Goal: Information Seeking & Learning: Learn about a topic

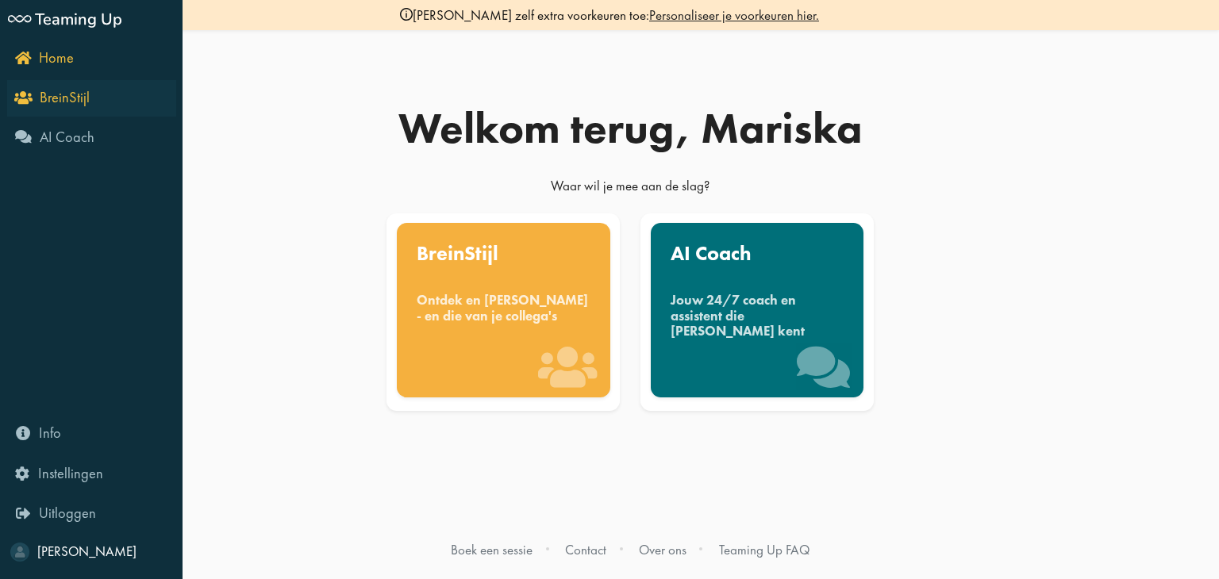
click at [21, 98] on icon "BreinStijl" at bounding box center [53, 97] width 72 height 15
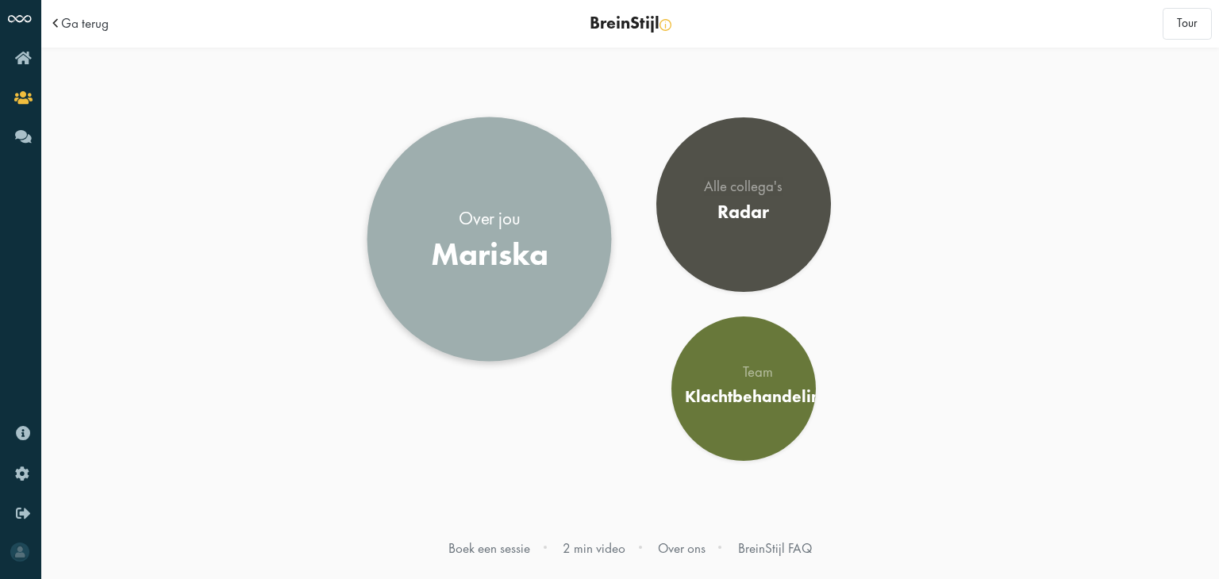
click at [505, 222] on div "Over jou" at bounding box center [489, 218] width 117 height 25
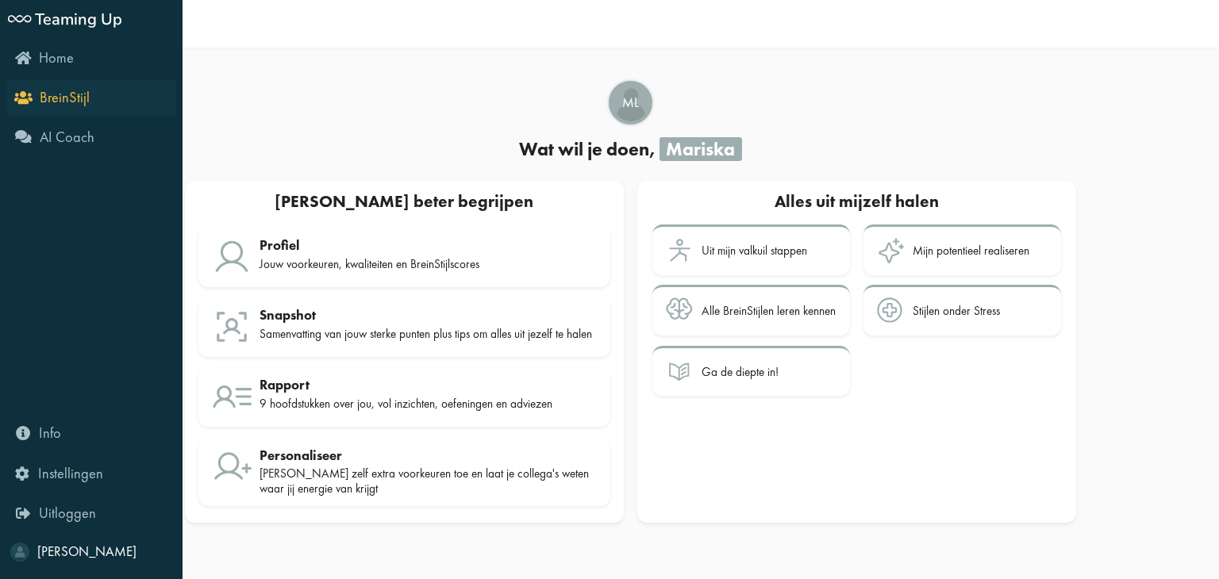
click at [73, 98] on span "BreinStijl" at bounding box center [65, 97] width 50 height 19
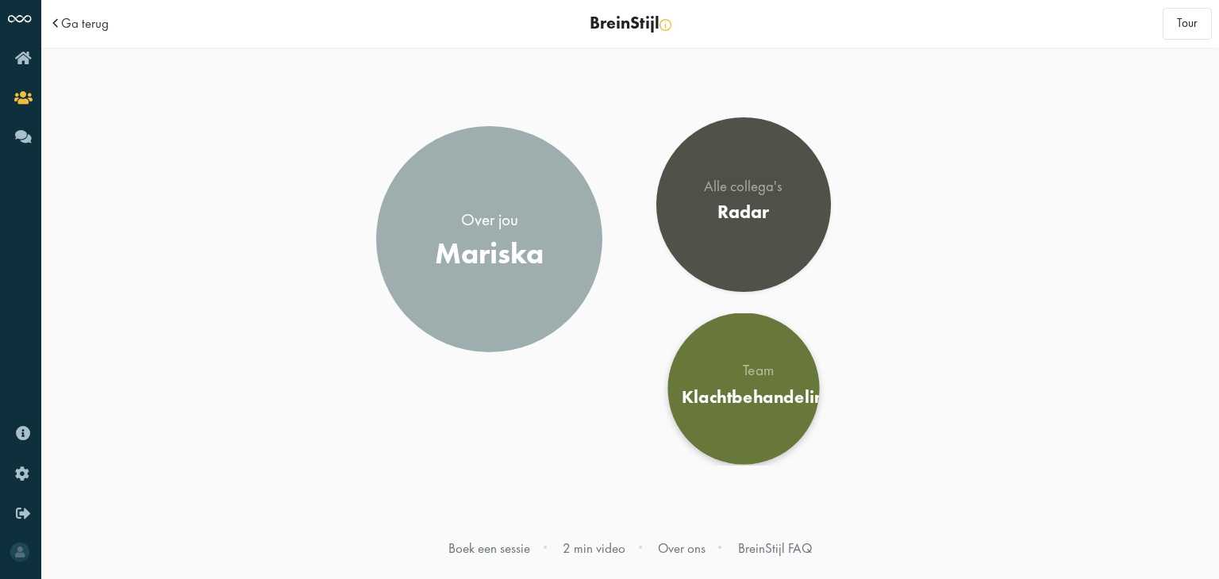
click at [746, 370] on div "Team" at bounding box center [758, 371] width 153 height 16
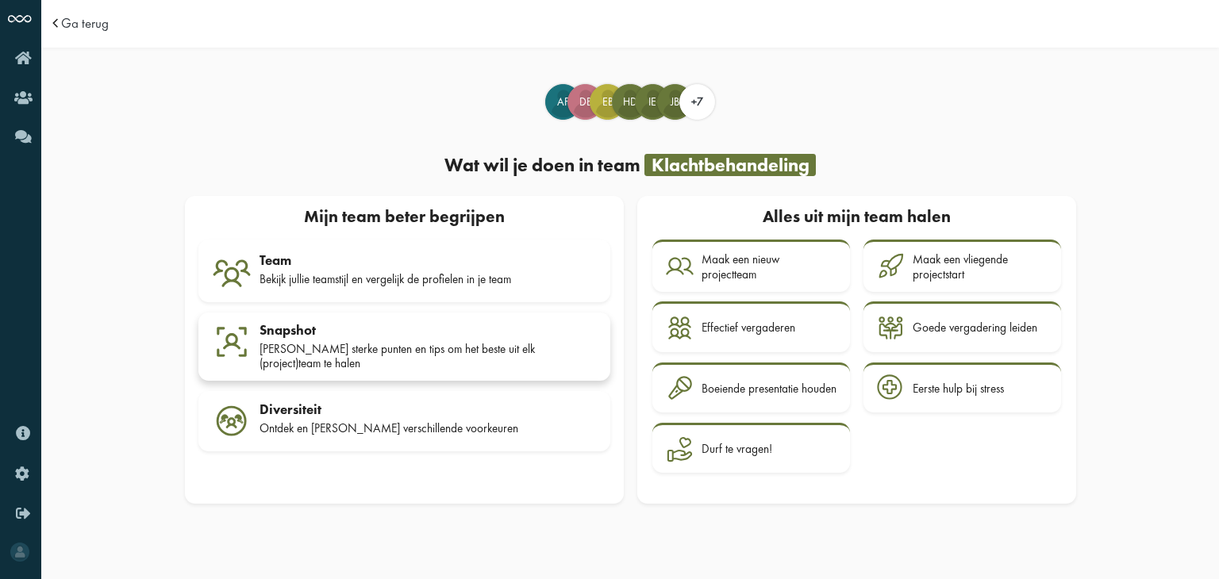
click at [416, 344] on div "[PERSON_NAME] sterke punten en tips om het beste uit elk (project)team te halen" at bounding box center [428, 356] width 337 height 29
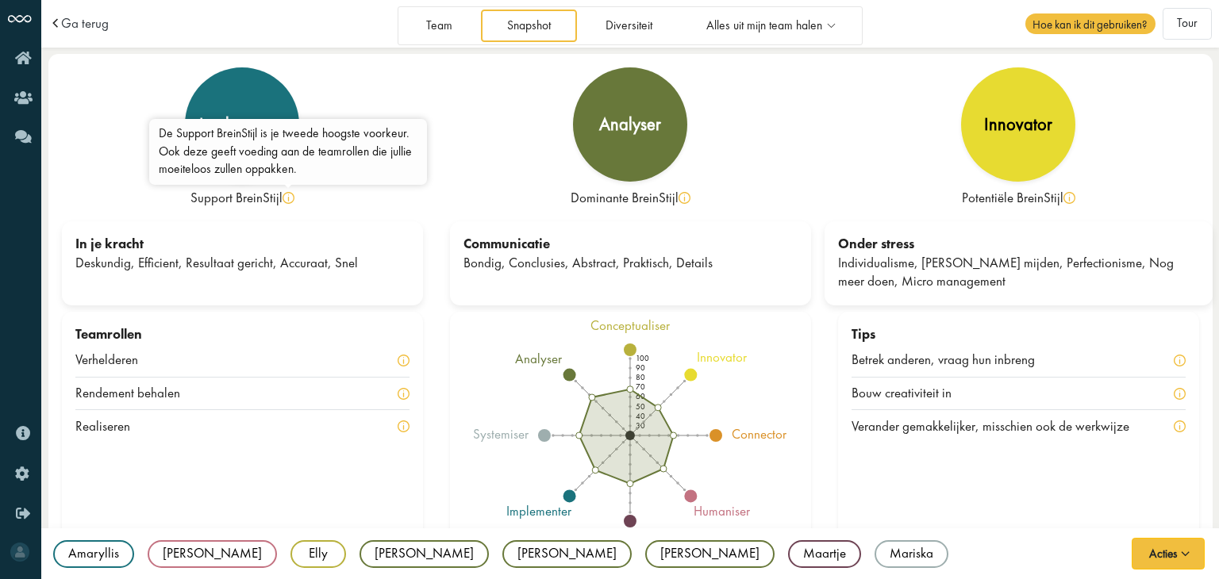
click at [289, 198] on img at bounding box center [289, 198] width 12 height 12
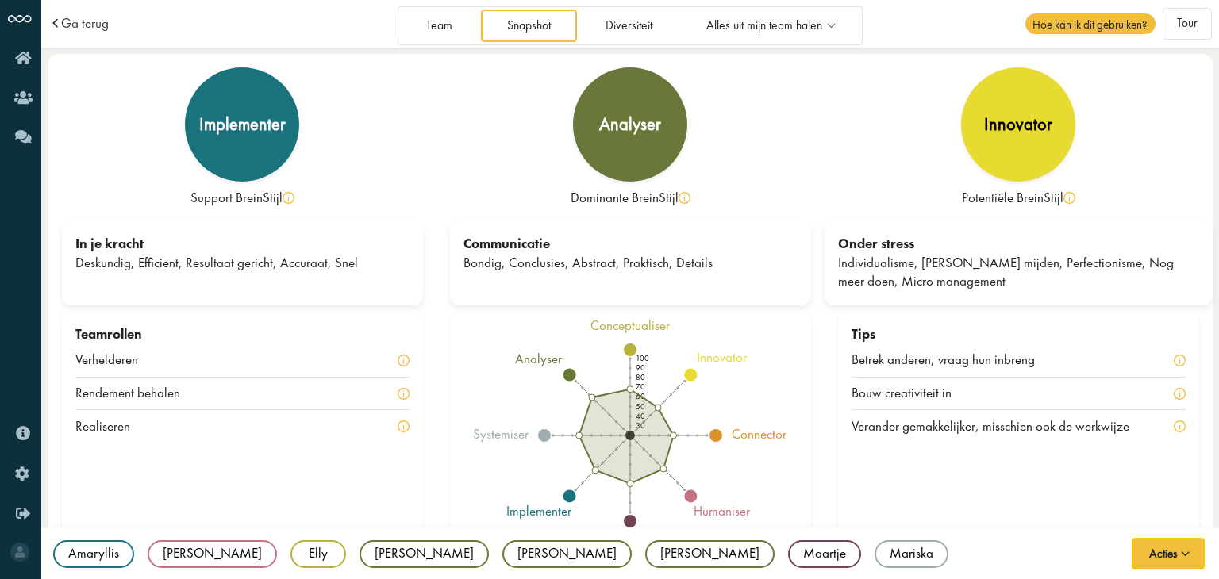
click at [288, 197] on img at bounding box center [289, 198] width 12 height 12
click at [244, 134] on div "implementer" at bounding box center [242, 124] width 94 height 19
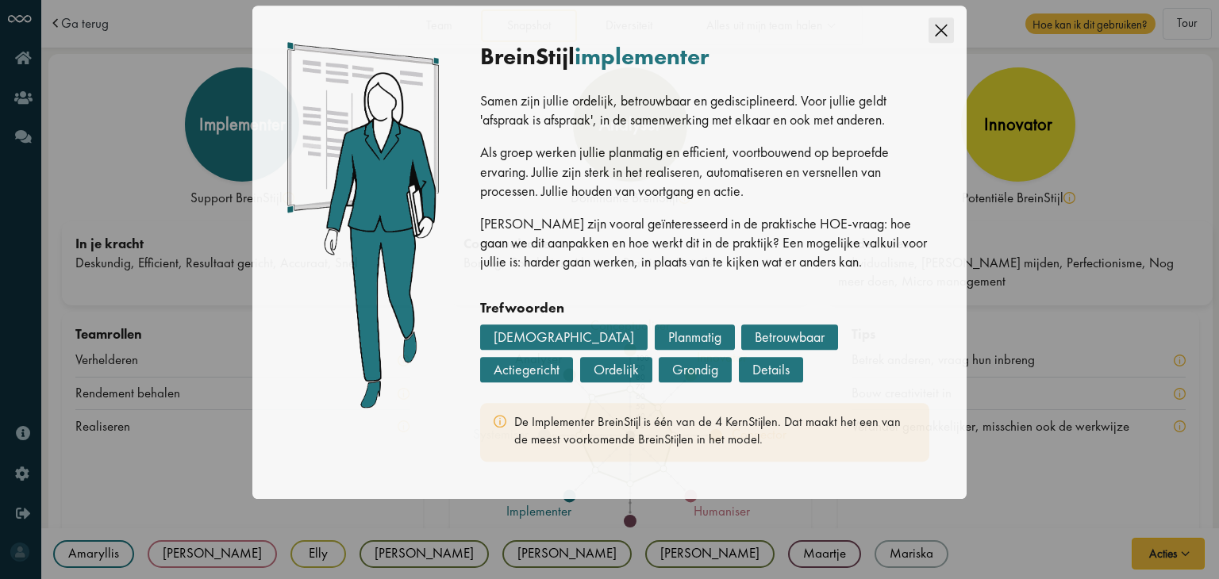
click at [941, 51] on div "Close this dialog" at bounding box center [941, 63] width 25 height 40
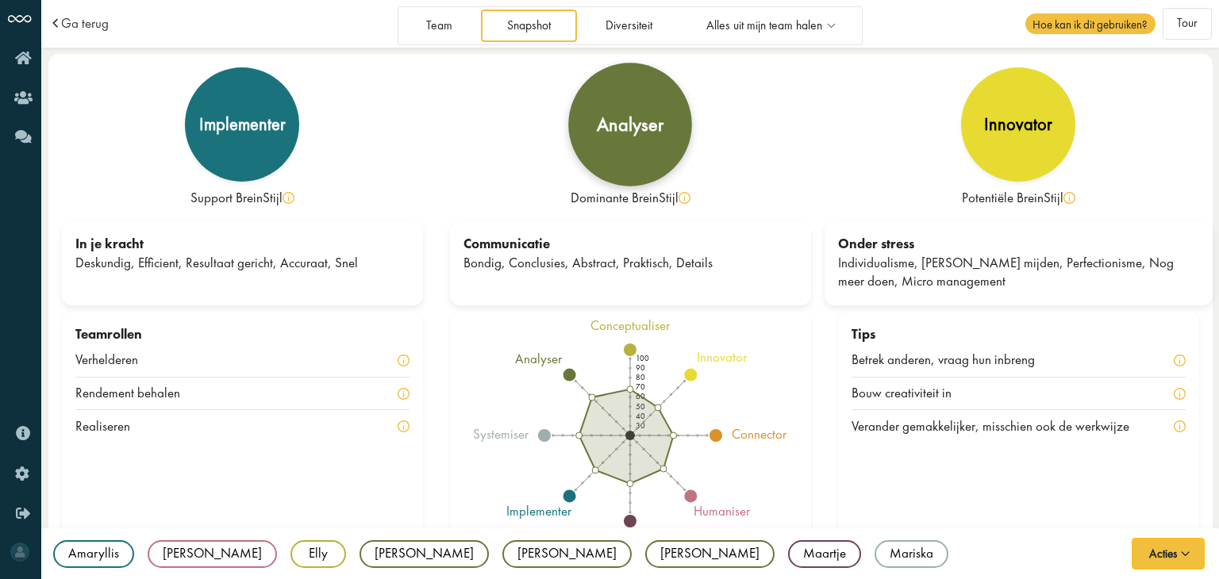
click at [626, 142] on div "analyser" at bounding box center [630, 125] width 124 height 124
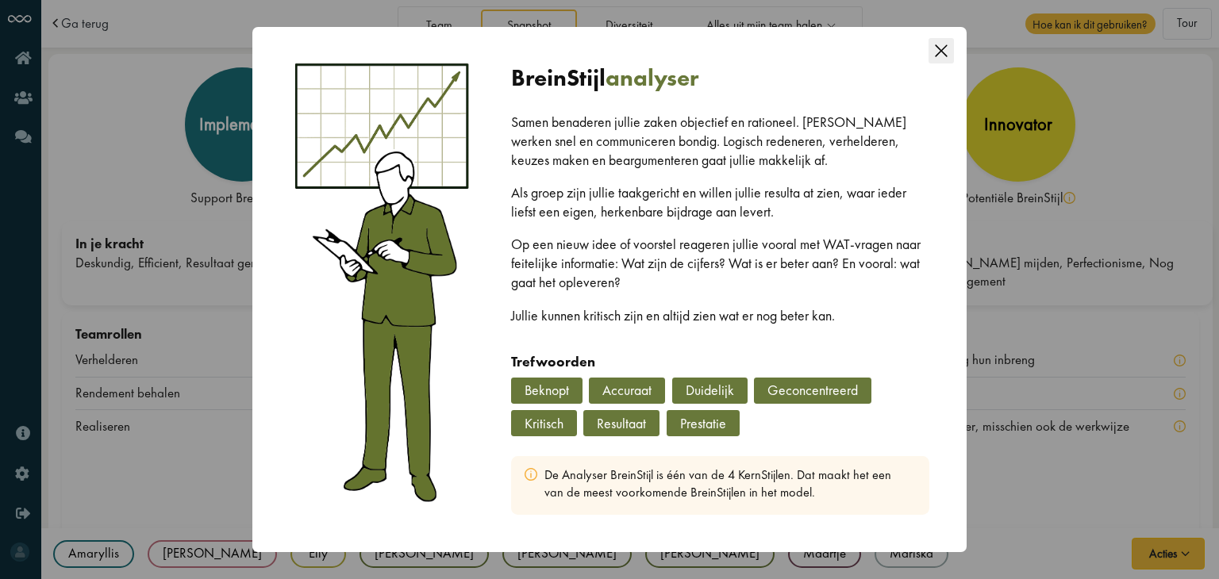
click at [943, 48] on icon "Close this dialog" at bounding box center [941, 50] width 12 height 12
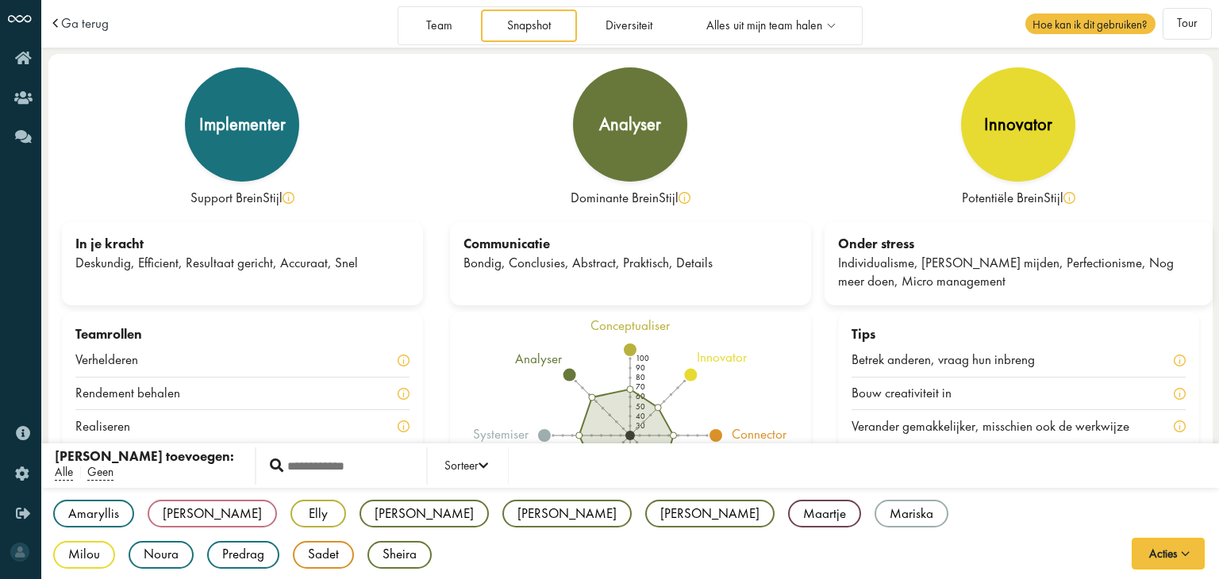
click at [623, 549] on div "Amaryllis AF implementer Dave DB humaniser Elly EB conceptualiser [PERSON_NAME]…" at bounding box center [630, 535] width 1178 height 94
click at [875, 511] on div "Mariska" at bounding box center [912, 514] width 74 height 28
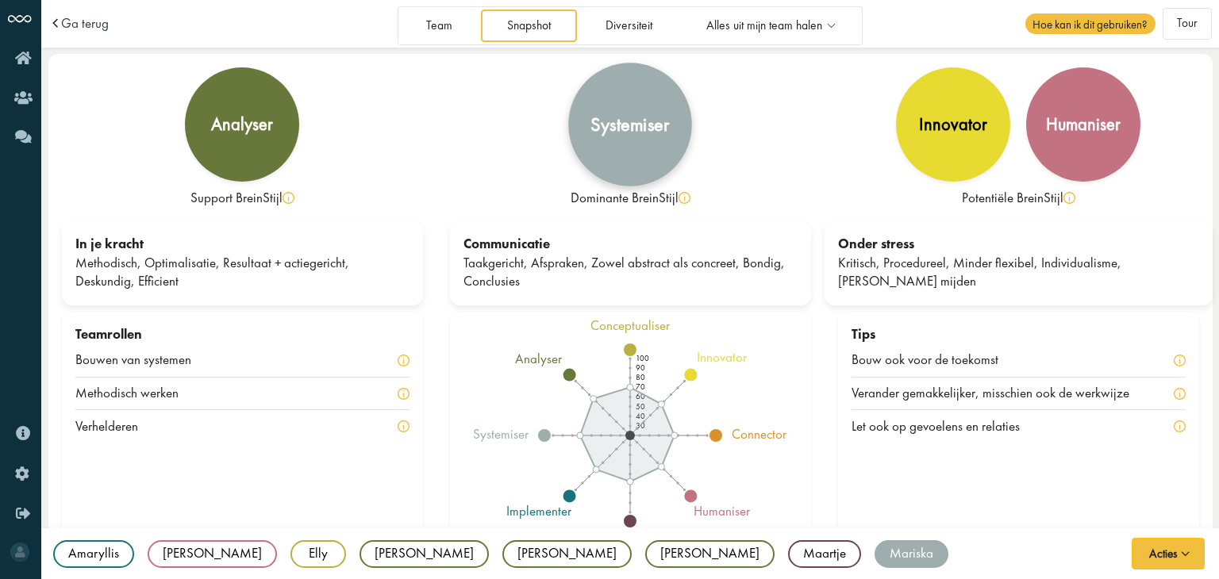
click at [638, 134] on div "systemiser" at bounding box center [629, 124] width 79 height 19
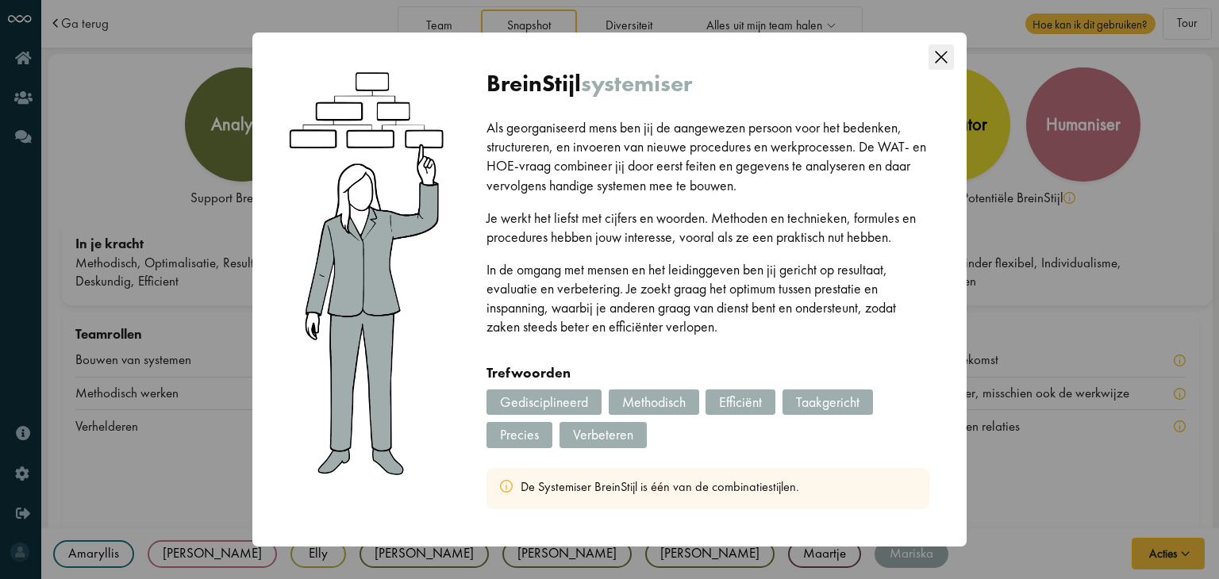
click at [937, 60] on icon "Close this dialog" at bounding box center [941, 57] width 12 height 12
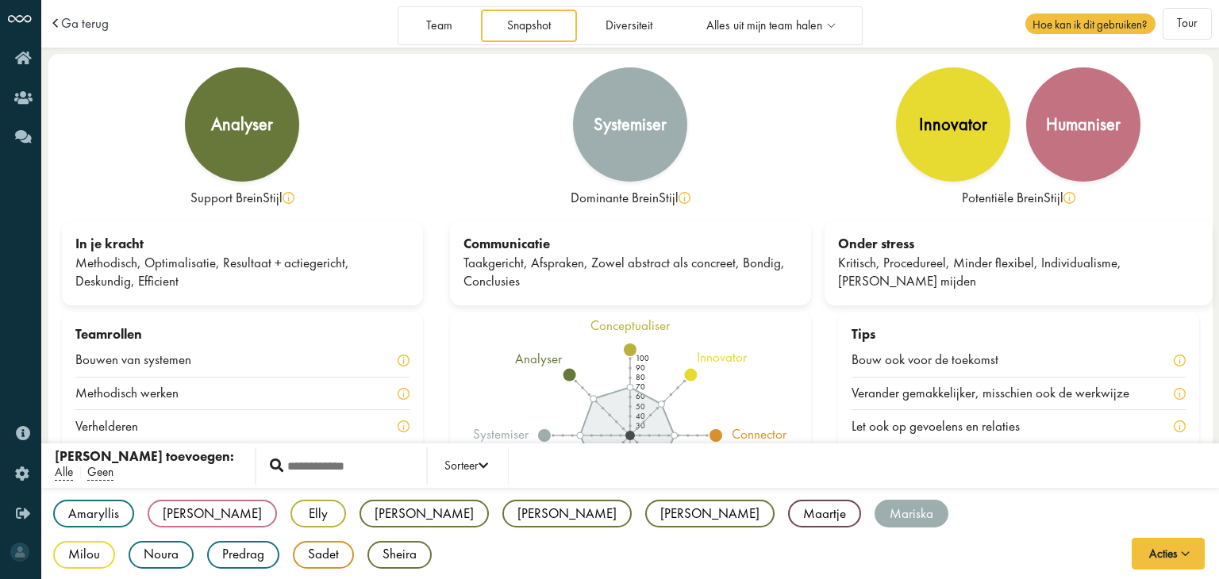
click at [703, 553] on div "Amaryllis AF implementer Dave DB humaniser Elly EB conceptualiser [PERSON_NAME]…" at bounding box center [630, 535] width 1178 height 94
click at [115, 541] on div "Milou" at bounding box center [84, 555] width 62 height 28
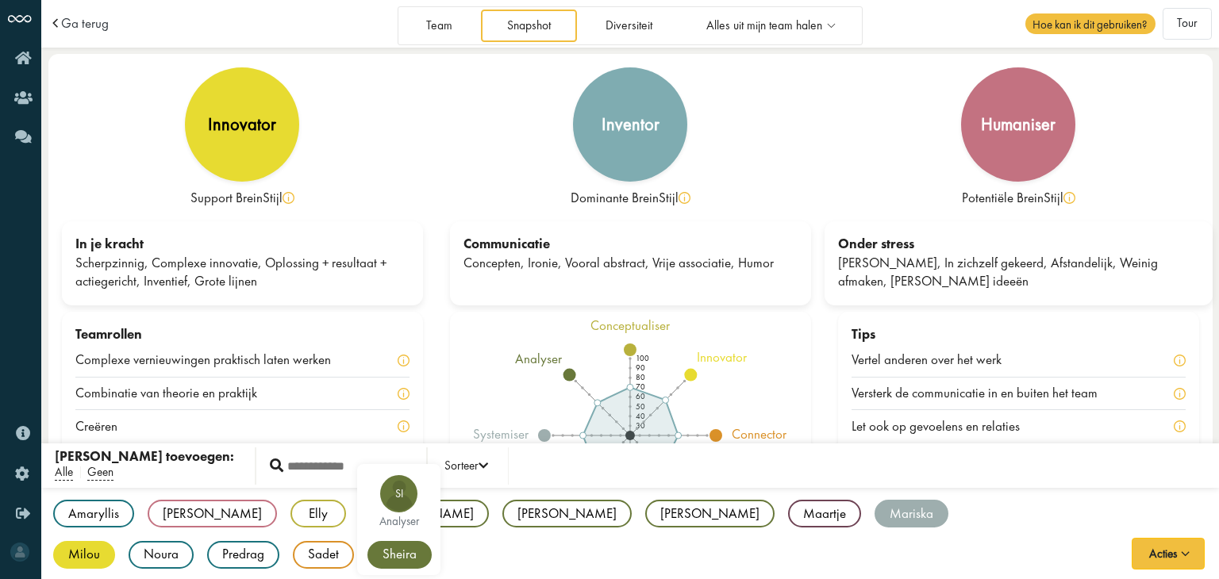
click at [367, 556] on div "Sheira" at bounding box center [399, 555] width 64 height 28
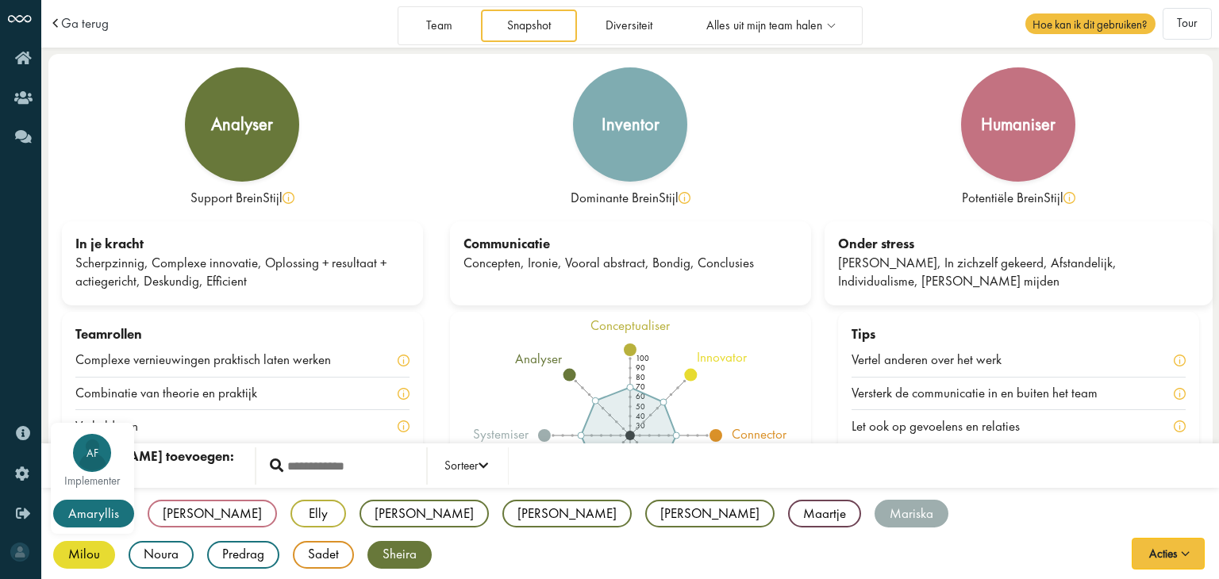
click at [106, 513] on div "Amaryllis" at bounding box center [93, 514] width 81 height 28
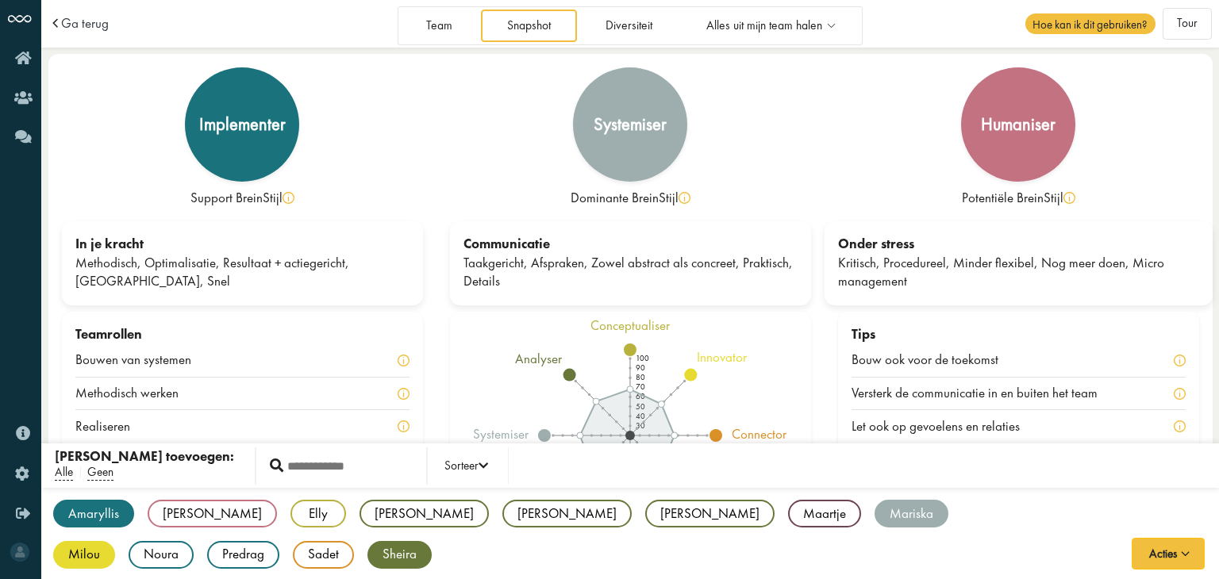
click at [632, 552] on div "Amaryllis AF implementer Dave DB humaniser Elly EB conceptualiser [PERSON_NAME]…" at bounding box center [630, 535] width 1178 height 94
click at [875, 515] on div "Mariska" at bounding box center [912, 514] width 74 height 28
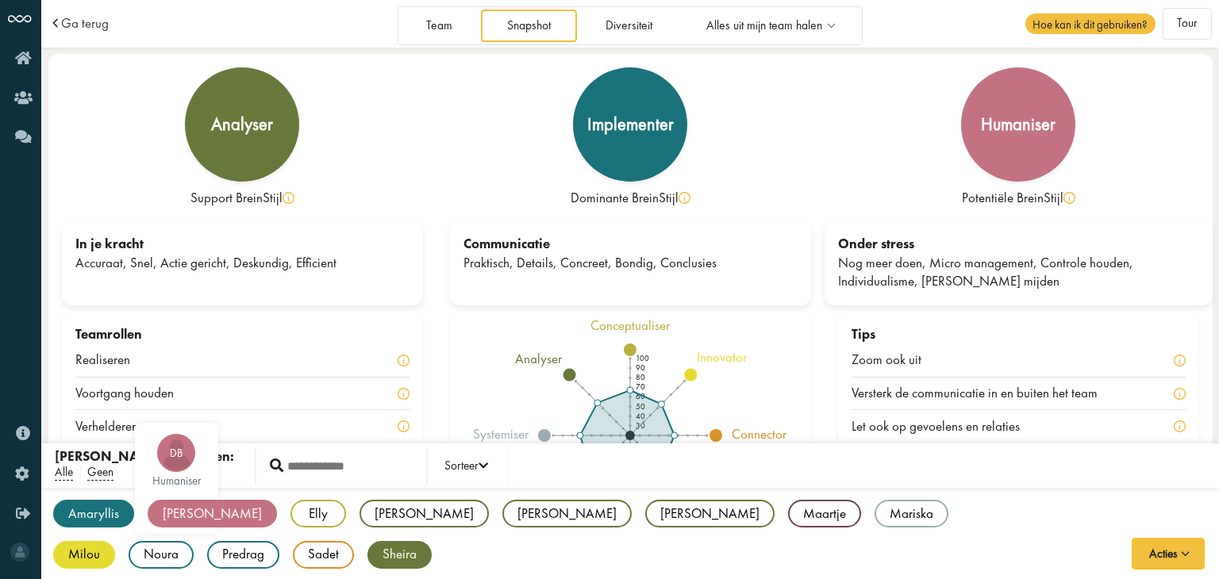
click at [171, 507] on div "[PERSON_NAME]" at bounding box center [212, 514] width 129 height 28
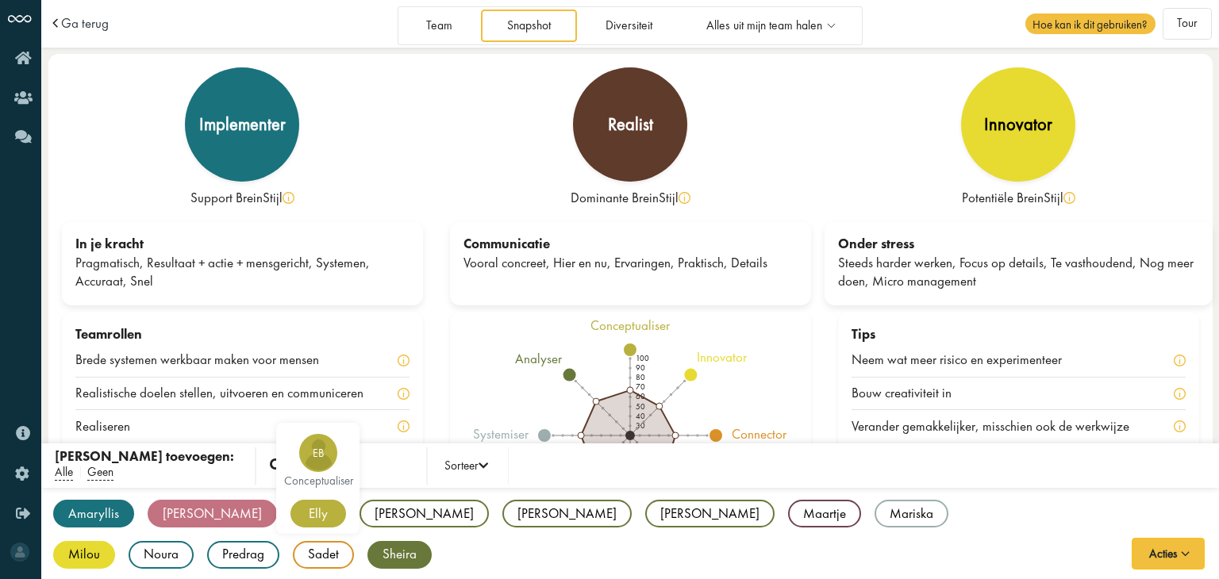
click at [290, 516] on div "Elly" at bounding box center [318, 514] width 56 height 28
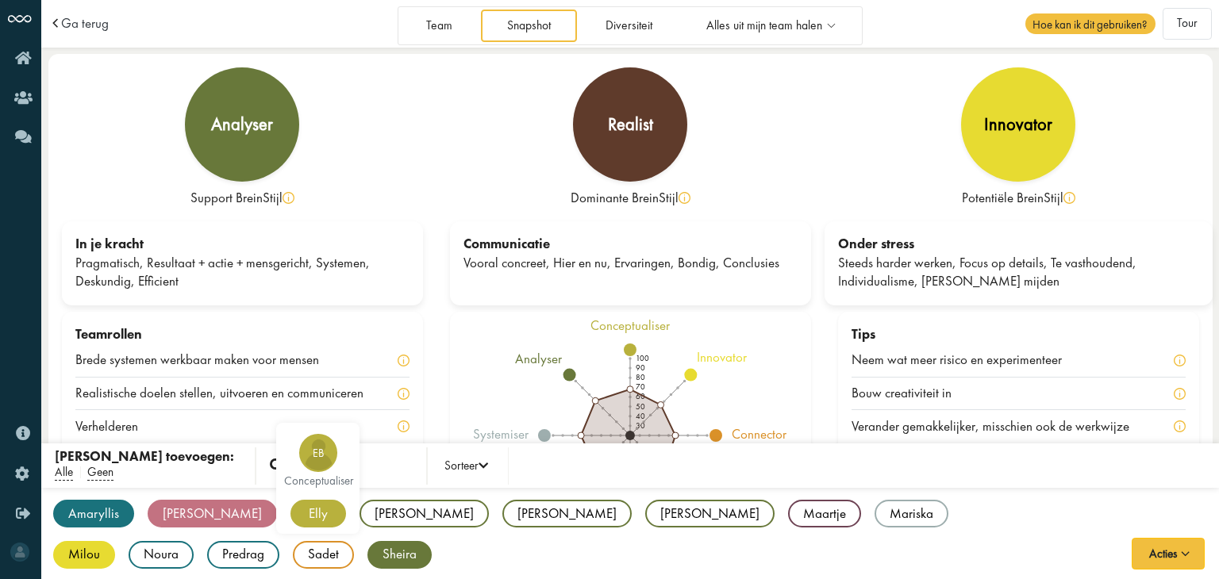
click at [290, 516] on div "Elly" at bounding box center [318, 514] width 56 height 28
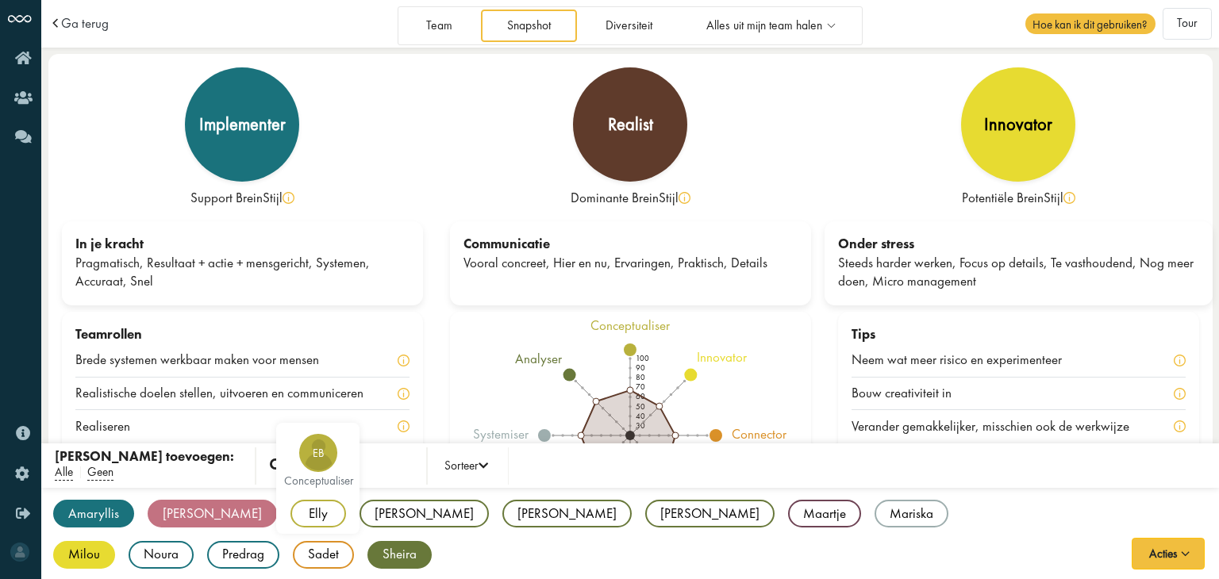
click at [290, 516] on div "Elly" at bounding box center [318, 514] width 56 height 28
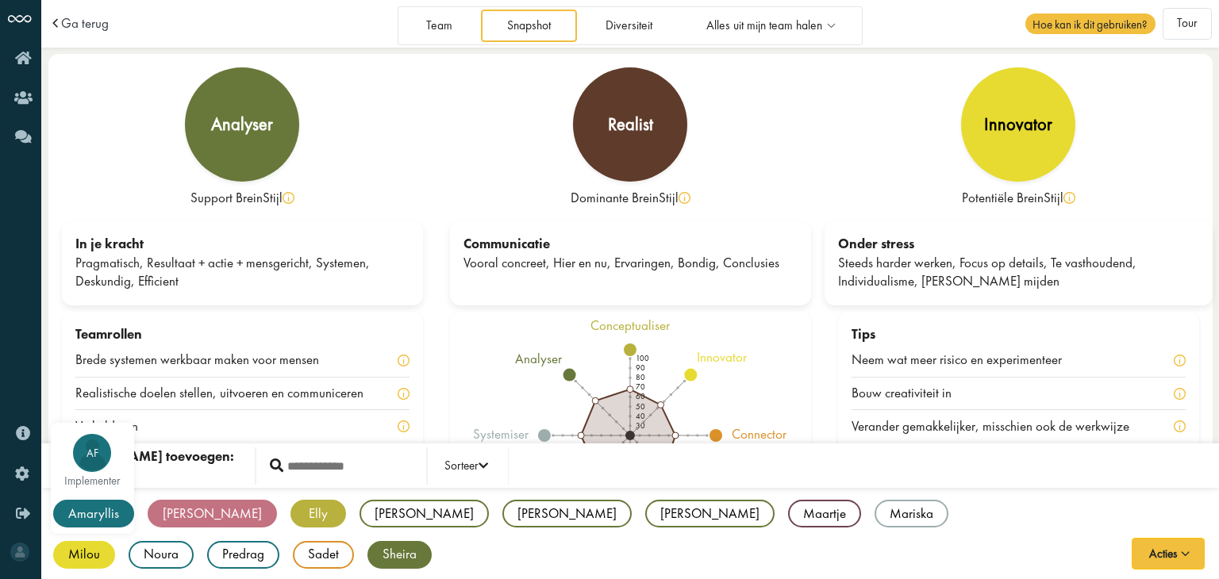
click at [94, 513] on div "Amaryllis" at bounding box center [93, 514] width 81 height 28
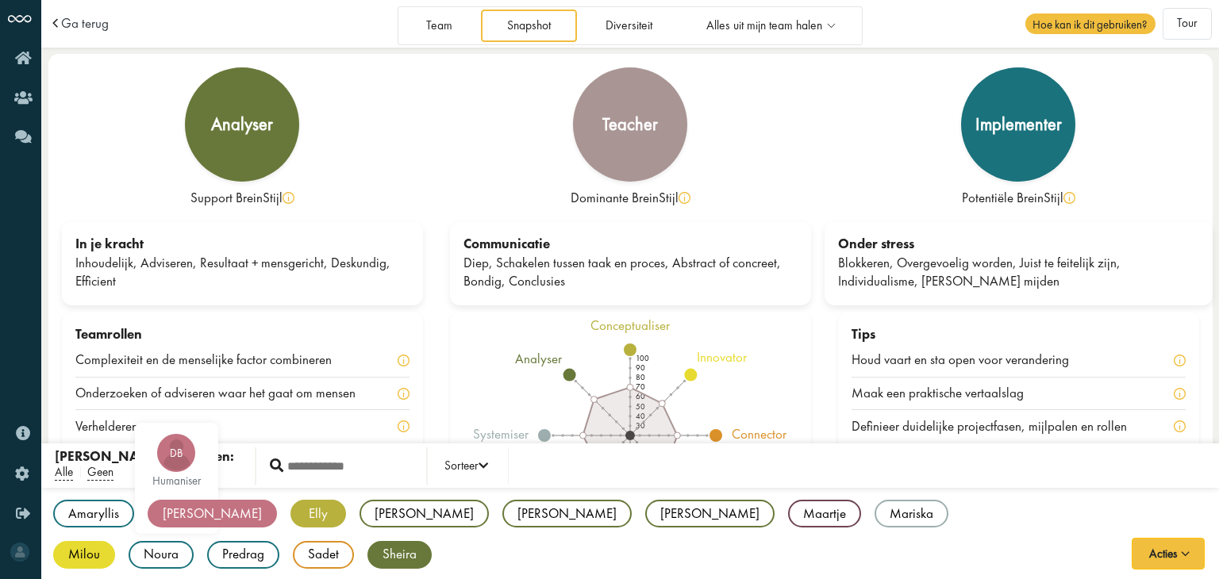
click at [171, 513] on div "[PERSON_NAME]" at bounding box center [212, 514] width 129 height 28
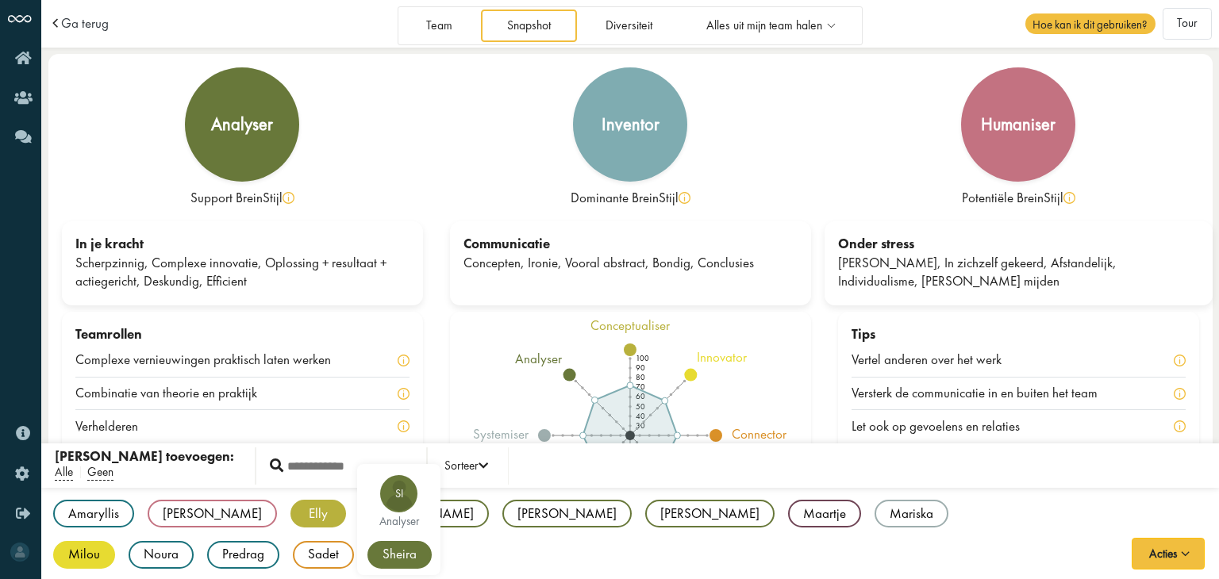
click at [367, 547] on div "Sheira" at bounding box center [399, 555] width 64 height 28
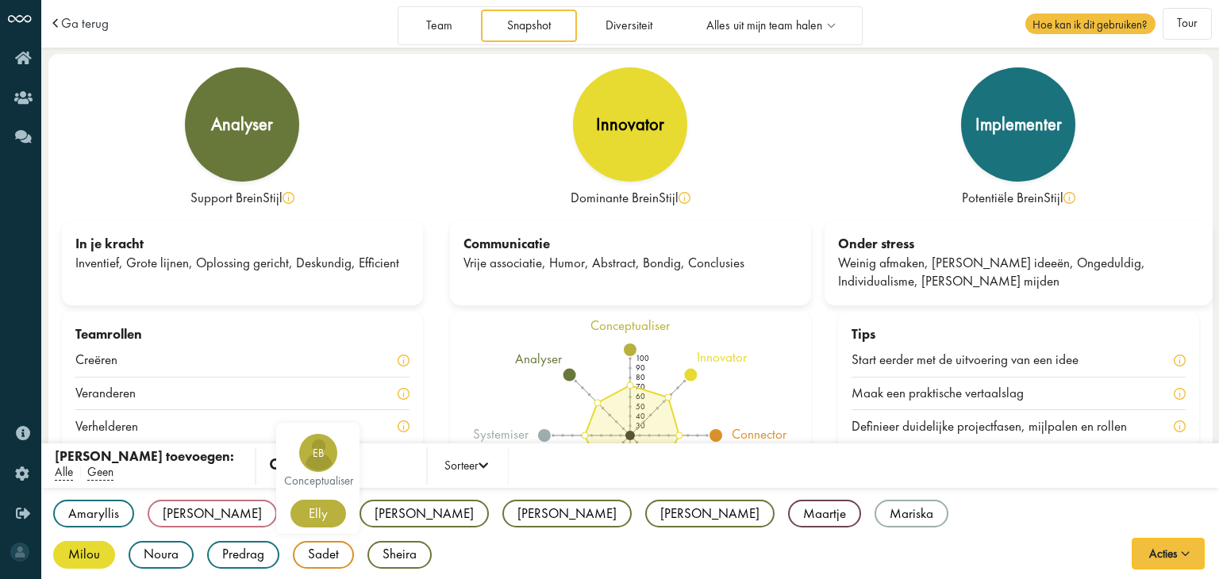
click at [290, 513] on div "Elly" at bounding box center [318, 514] width 56 height 28
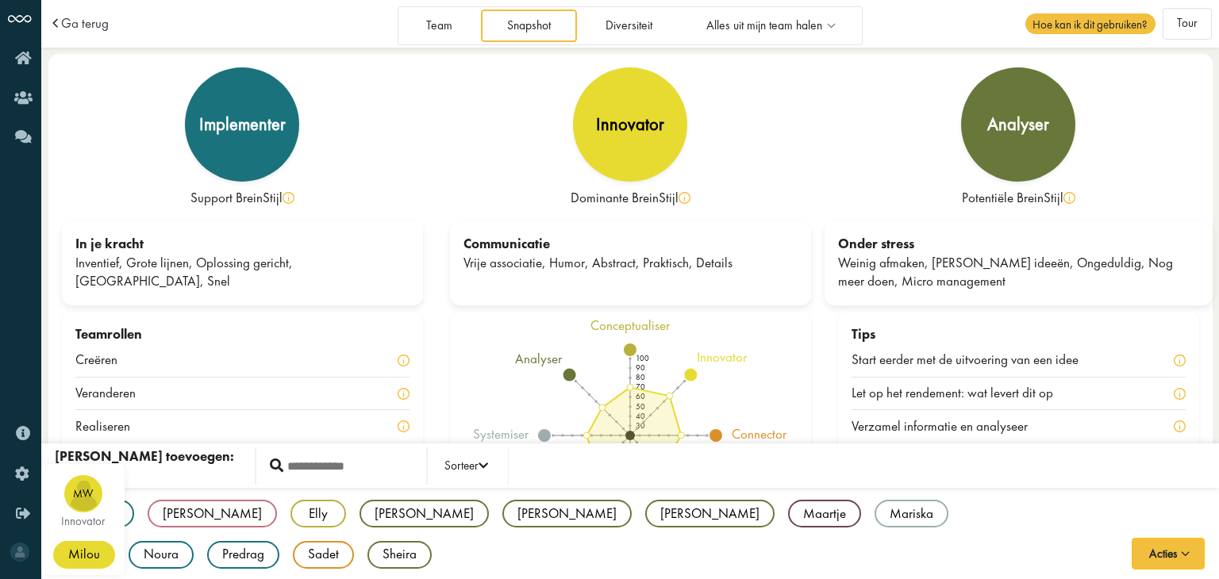
click at [115, 541] on div "Milou" at bounding box center [84, 555] width 62 height 28
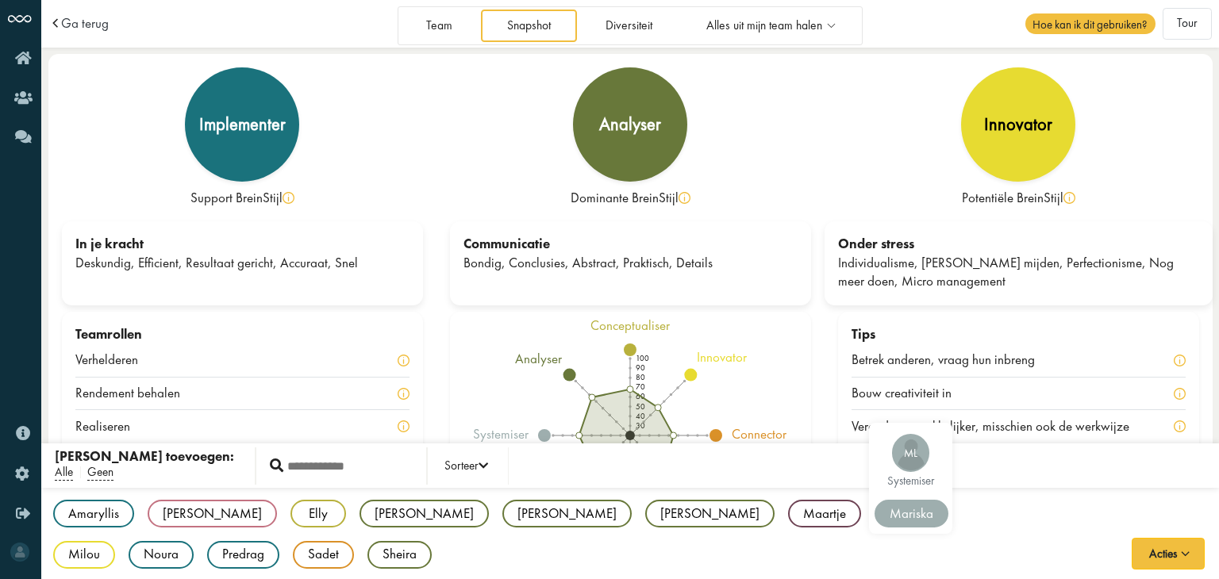
click at [875, 515] on div "Mariska" at bounding box center [912, 514] width 74 height 28
